Goal: Task Accomplishment & Management: Manage account settings

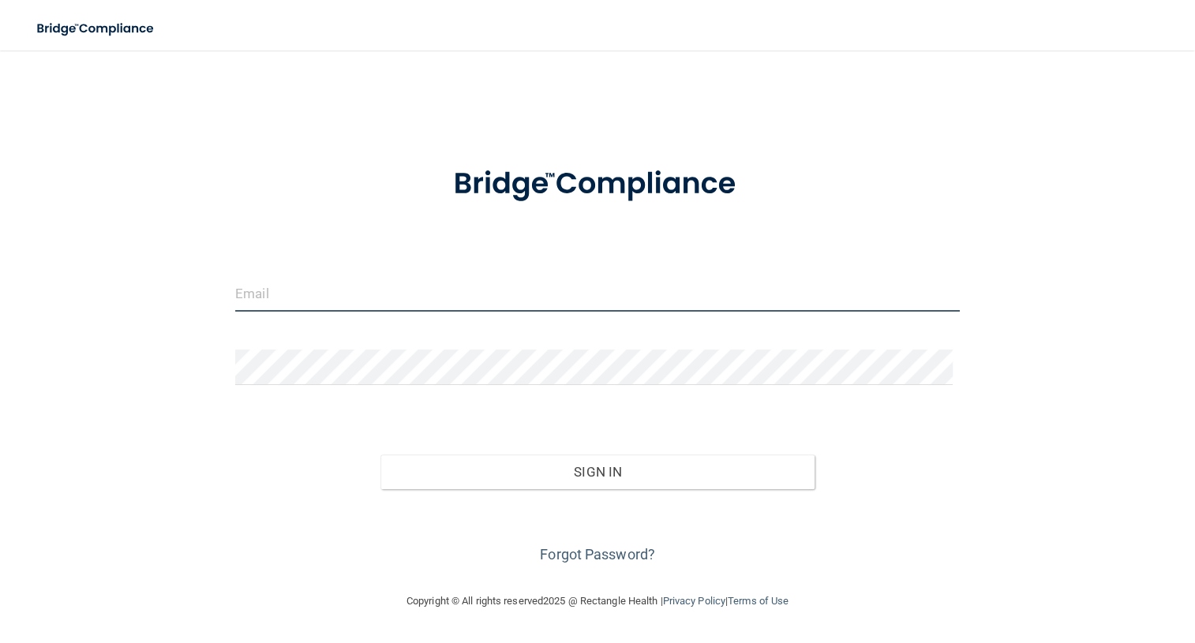
type input "[EMAIL_ADDRESS][DOMAIN_NAME]"
drag, startPoint x: 426, startPoint y: 311, endPoint x: 161, endPoint y: 319, distance: 265.4
click at [161, 319] on div "[EMAIL_ADDRESS][DOMAIN_NAME] Invalid email/password. You don't have permission …" at bounding box center [598, 321] width 1132 height 510
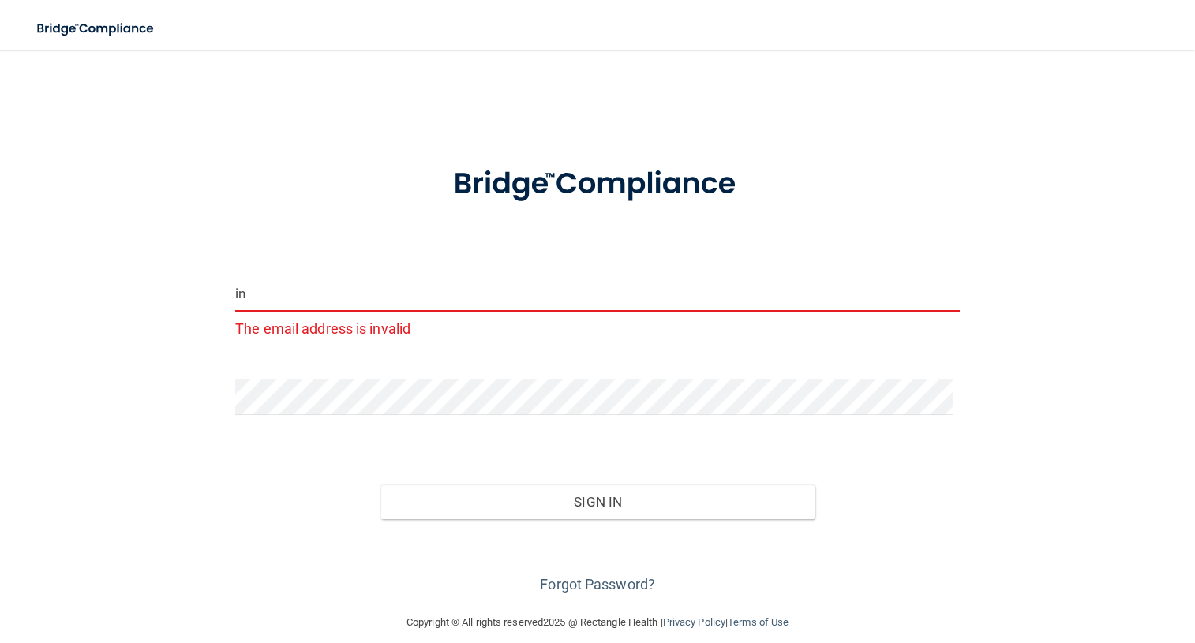
type input "i"
type input "[EMAIL_ADDRESS][DOMAIN_NAME]"
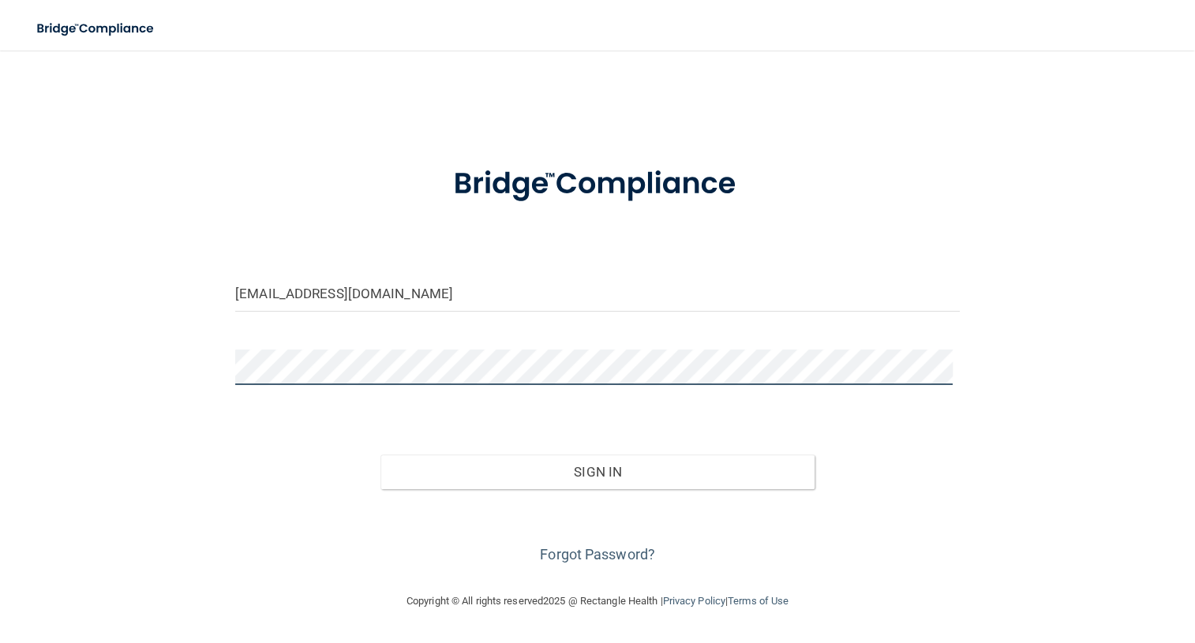
click at [230, 395] on div at bounding box center [597, 373] width 748 height 47
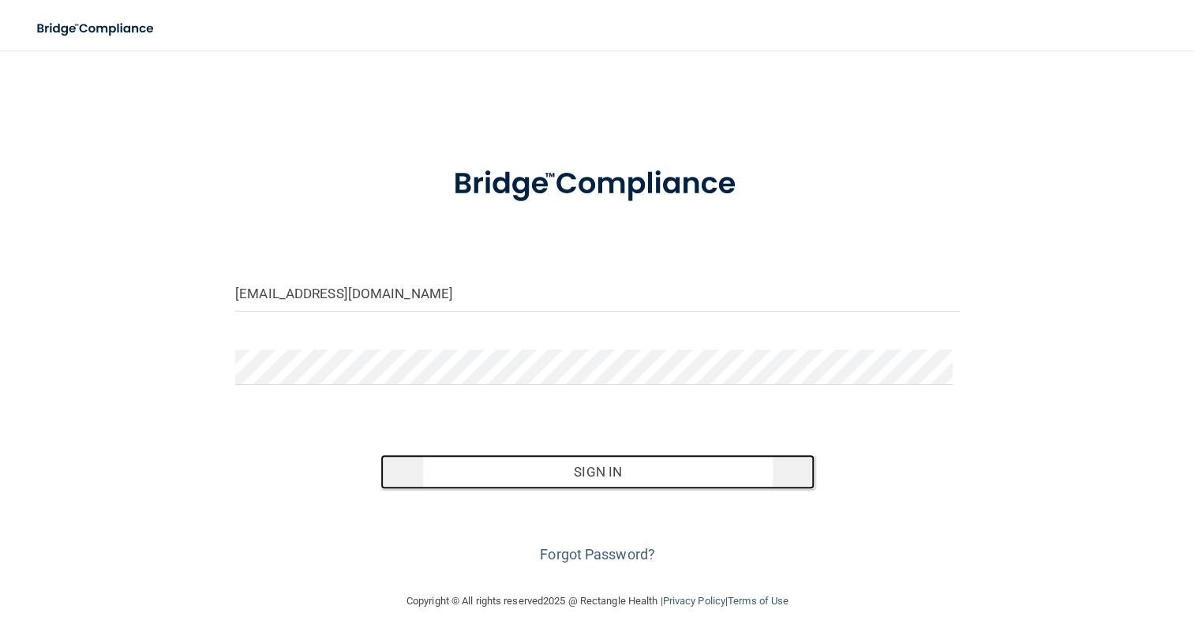
click at [566, 489] on button "Sign In" at bounding box center [597, 472] width 435 height 35
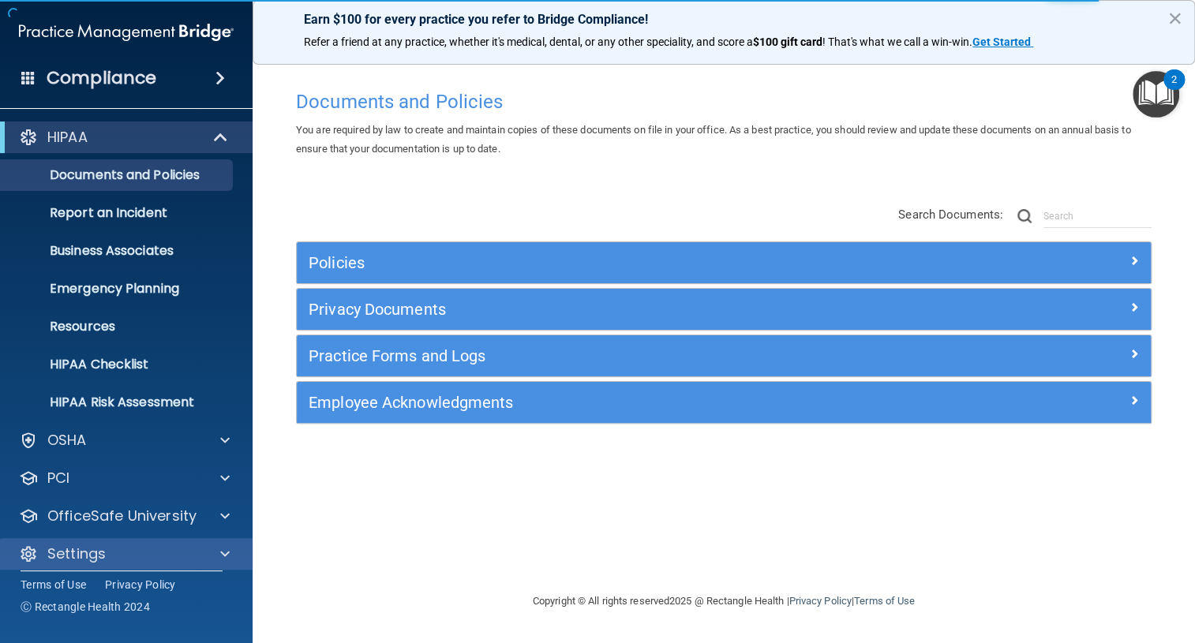
scroll to position [11, 0]
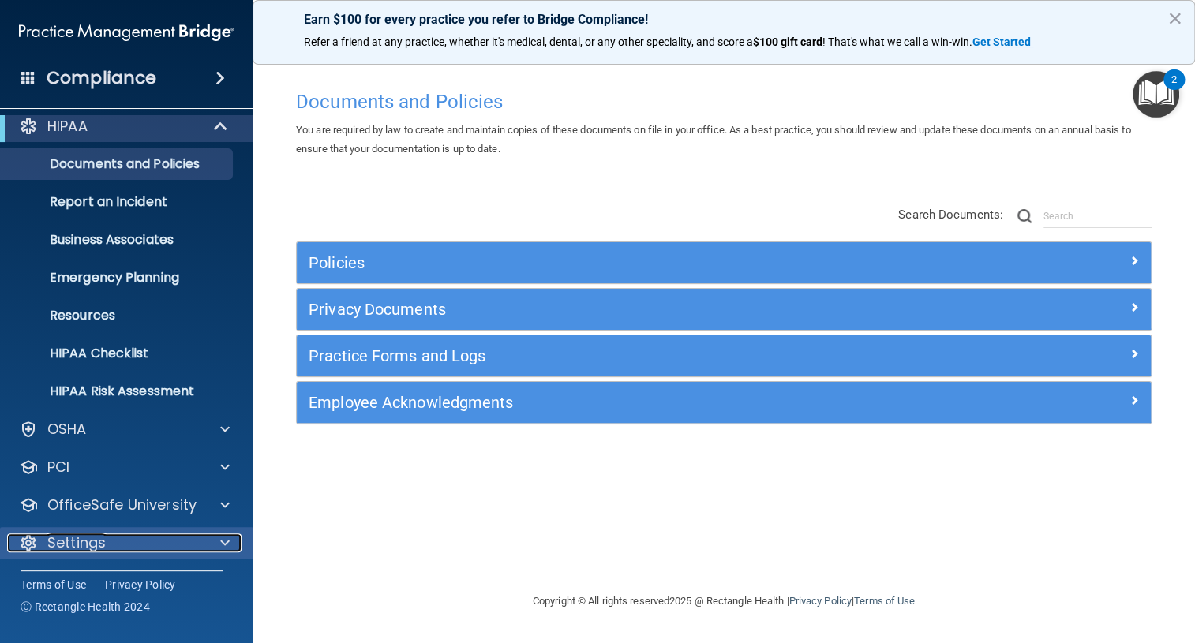
click at [234, 537] on div at bounding box center [222, 543] width 39 height 19
click at [227, 545] on span at bounding box center [224, 543] width 9 height 19
click at [60, 538] on p "Settings" at bounding box center [76, 543] width 58 height 19
click at [61, 536] on p "Settings" at bounding box center [76, 543] width 58 height 19
click at [229, 539] on span at bounding box center [224, 543] width 9 height 19
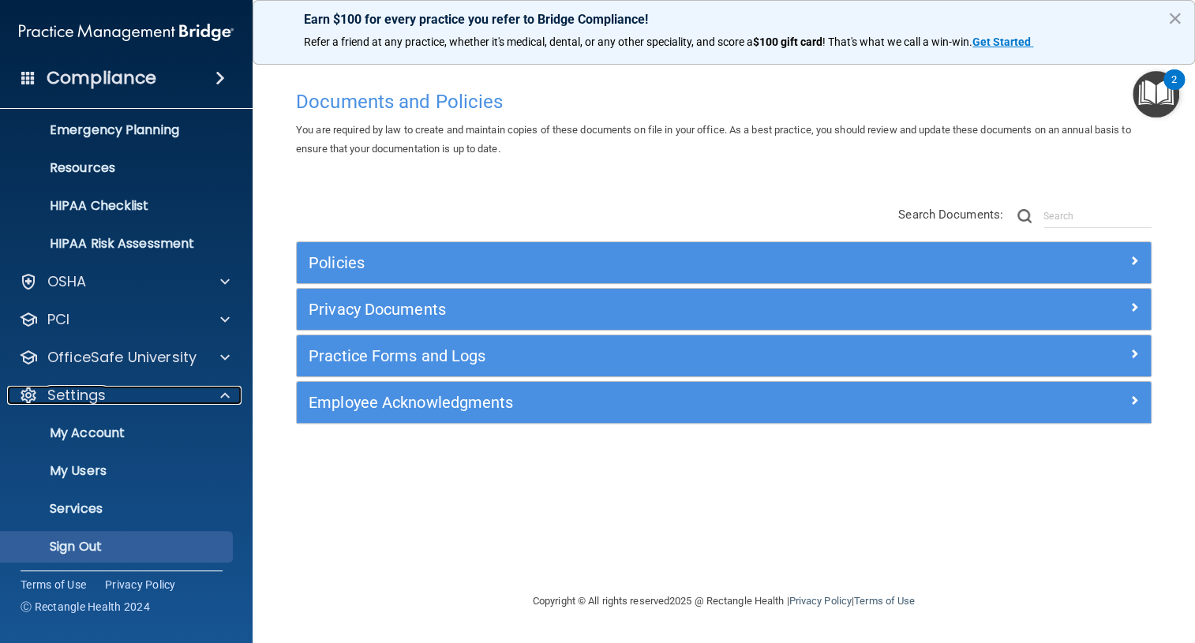
scroll to position [162, 0]
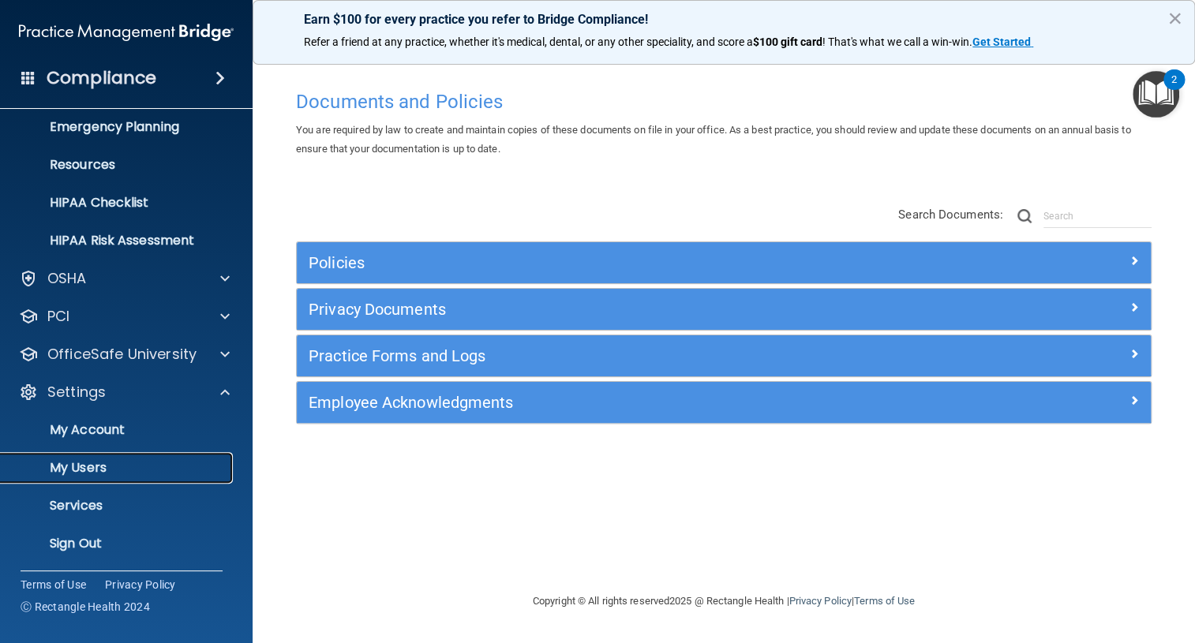
click at [82, 460] on p "My Users" at bounding box center [118, 468] width 216 height 16
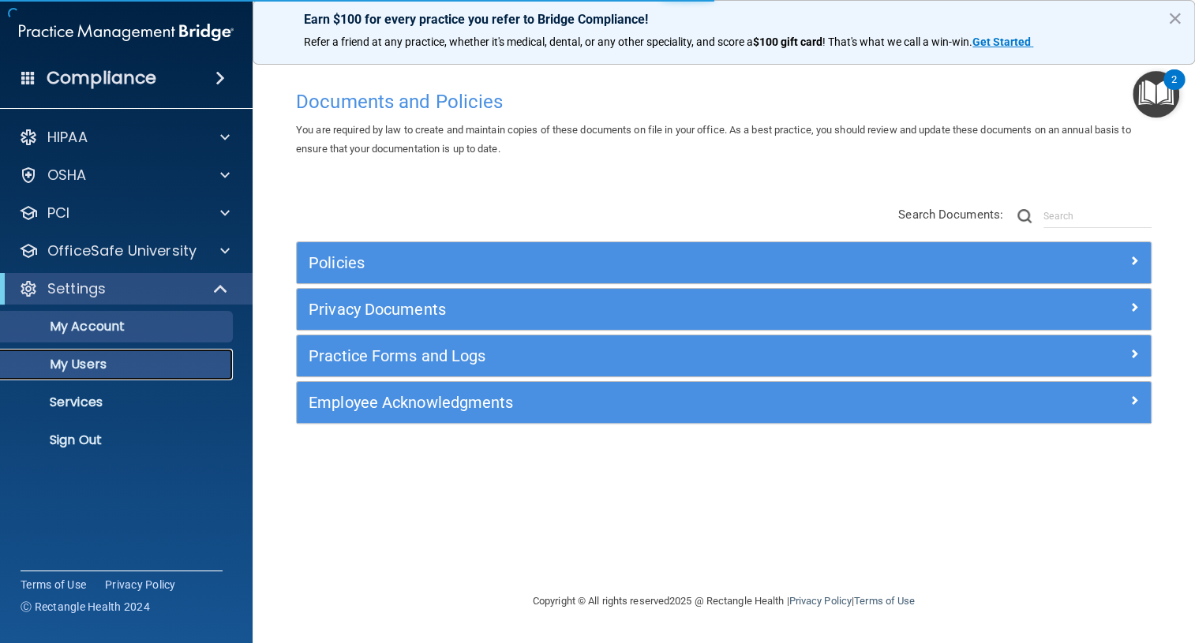
select select "20"
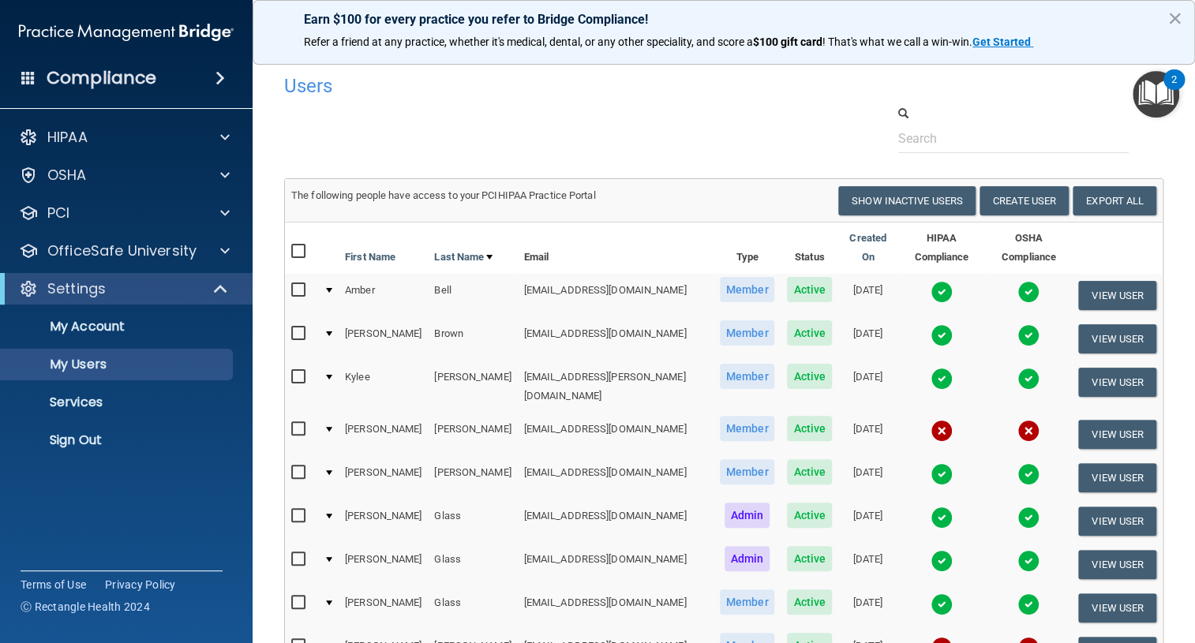
click at [300, 423] on input "checkbox" at bounding box center [300, 429] width 18 height 13
checkbox input "true"
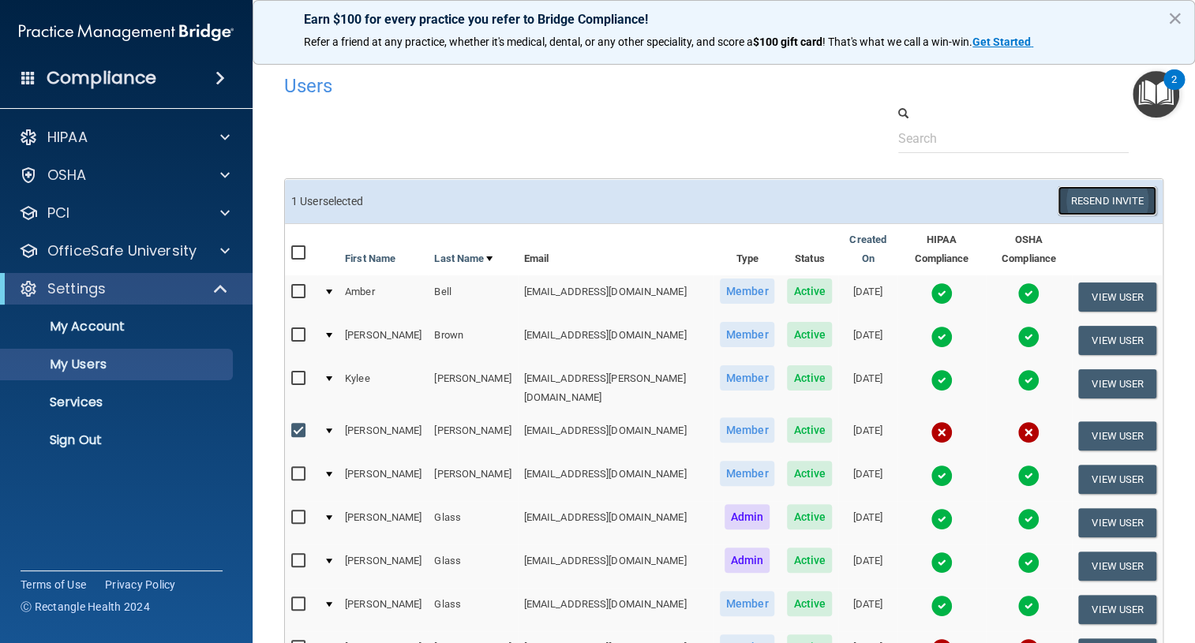
click at [1102, 197] on button "Resend Invite" at bounding box center [1107, 200] width 99 height 29
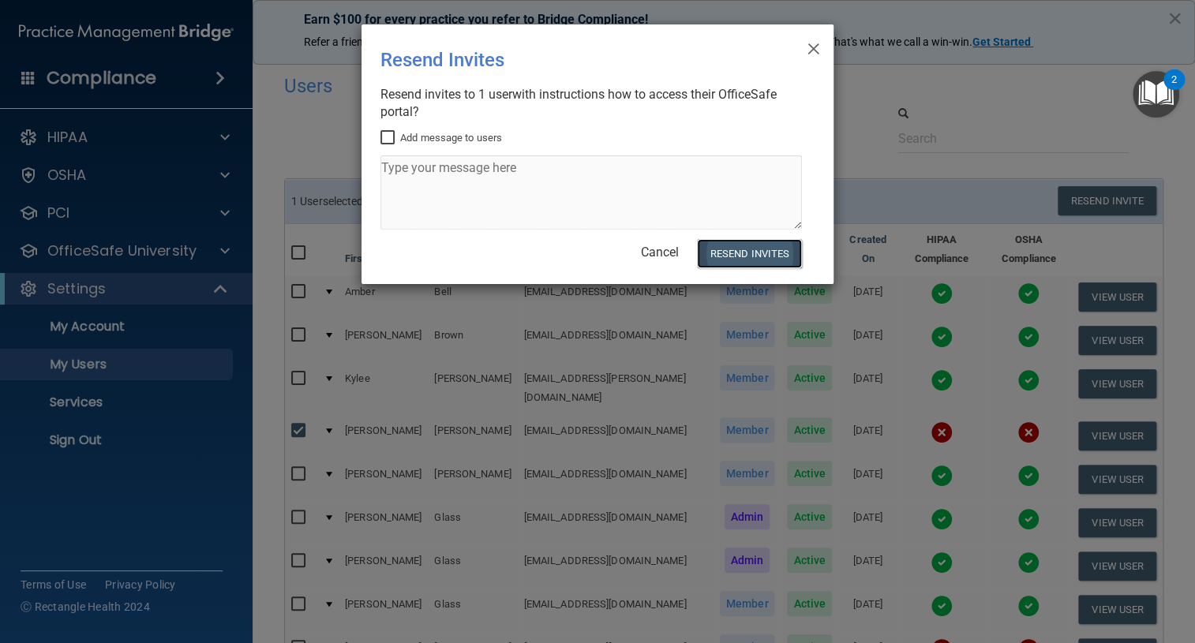
click at [746, 253] on button "Resend Invites" at bounding box center [749, 253] width 105 height 29
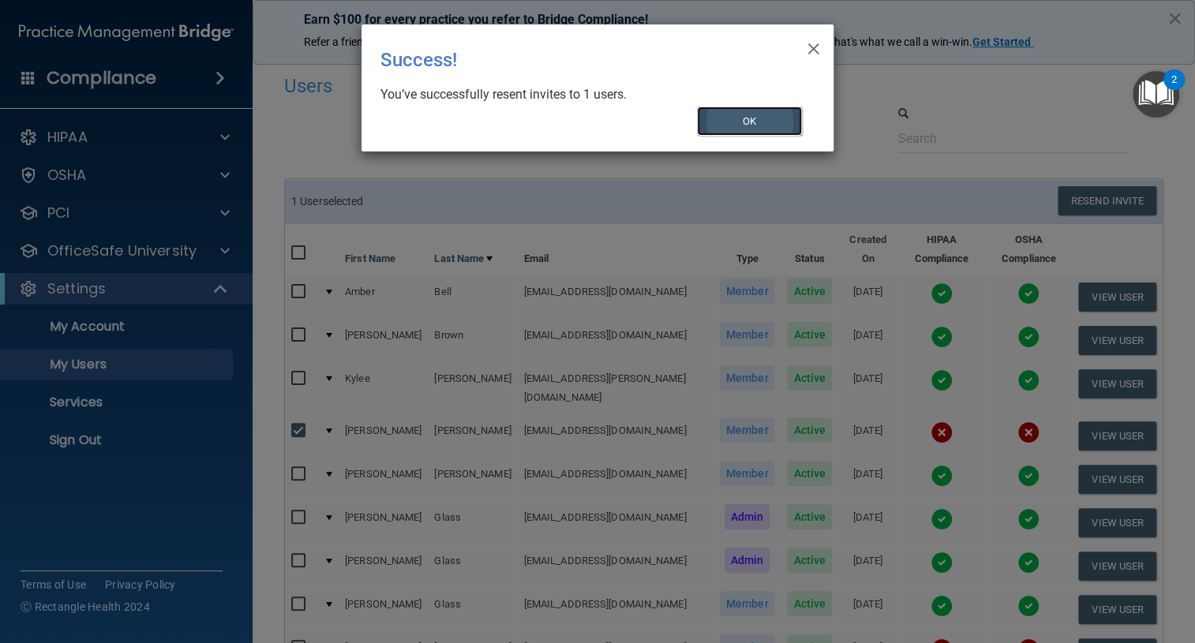
click at [778, 121] on button "OK" at bounding box center [750, 121] width 106 height 29
